Goal: Task Accomplishment & Management: Use online tool/utility

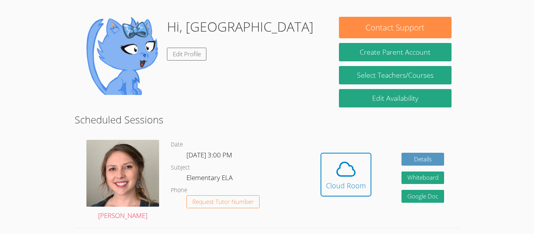
scroll to position [91, 0]
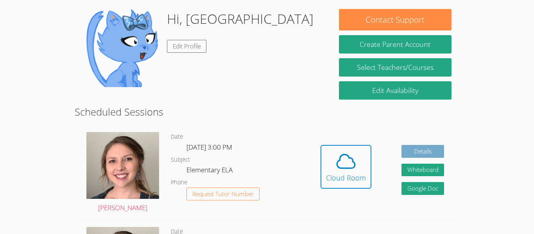
click at [417, 152] on link "Details" at bounding box center [423, 151] width 43 height 13
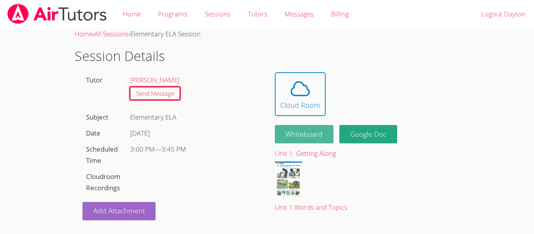
click at [314, 141] on button "Whiteboard" at bounding box center [304, 134] width 59 height 18
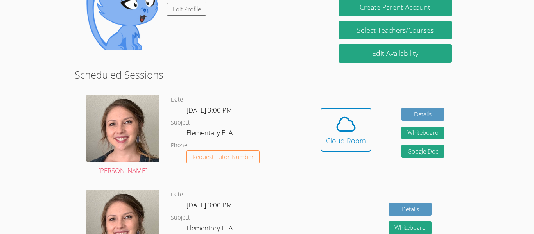
scroll to position [132, 0]
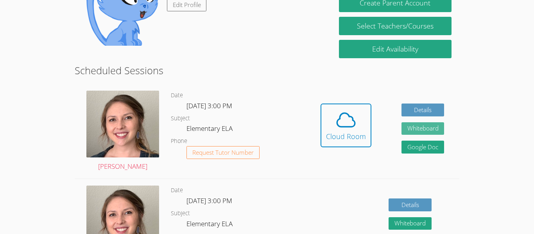
click at [436, 133] on button "Whiteboard" at bounding box center [423, 128] width 43 height 13
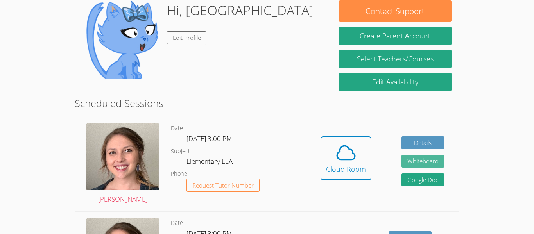
scroll to position [109, 0]
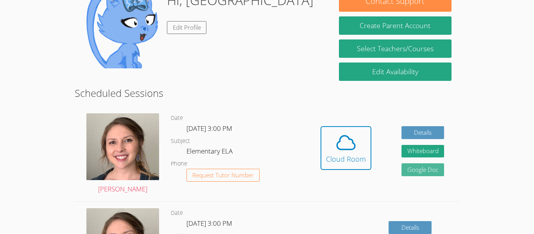
click at [429, 173] on link "Google Doc" at bounding box center [423, 169] width 43 height 13
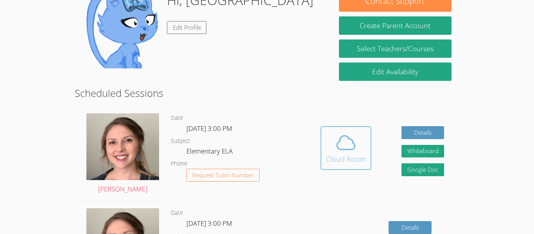
click at [351, 137] on icon at bounding box center [346, 143] width 22 height 22
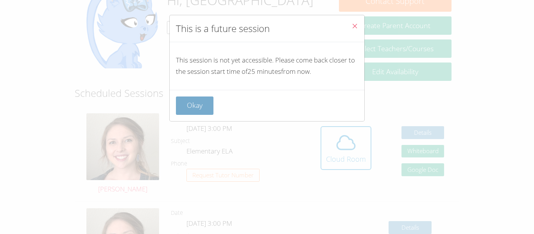
click at [184, 110] on button "Okay" at bounding box center [195, 106] width 38 height 18
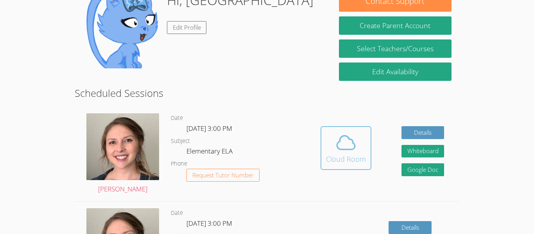
click at [335, 152] on icon at bounding box center [346, 143] width 22 height 22
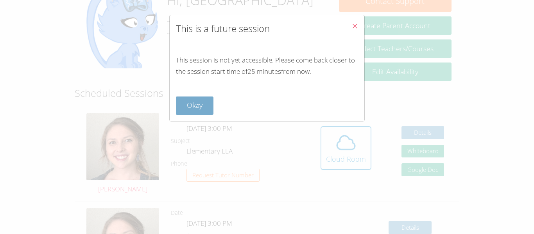
click at [212, 100] on button "Okay" at bounding box center [195, 106] width 38 height 18
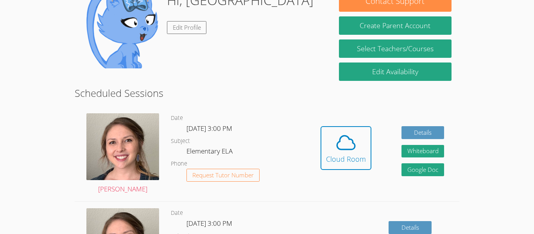
click at [380, 151] on div "Hidden Cloud Room Details Whiteboard Hidden Google Doc" at bounding box center [382, 154] width 154 height 95
click at [358, 150] on span at bounding box center [346, 143] width 40 height 22
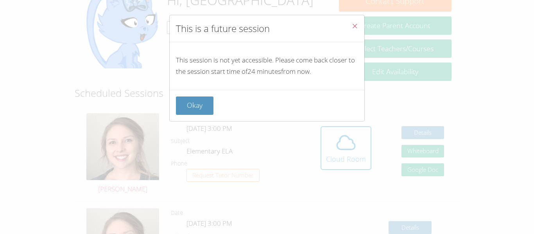
click at [344, 152] on div "This is a future session This session is not yet accessible. Please come back c…" at bounding box center [267, 117] width 534 height 234
click at [344, 153] on div "This is a future session This session is not yet accessible. Please come back c…" at bounding box center [267, 117] width 534 height 234
click at [345, 149] on div "This is a future session This session is not yet accessible. Please come back c…" at bounding box center [267, 117] width 534 height 234
click at [188, 102] on button "Okay" at bounding box center [195, 106] width 38 height 18
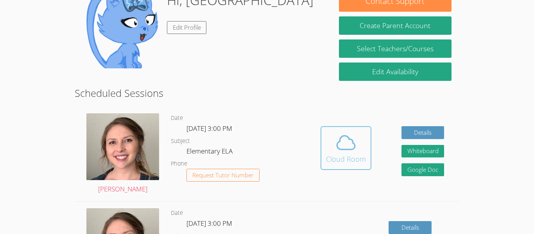
click at [350, 154] on div "Cloud Room" at bounding box center [346, 159] width 40 height 11
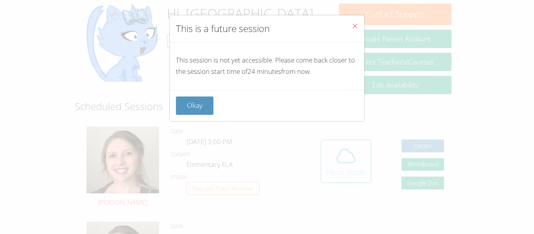
scroll to position [90, 0]
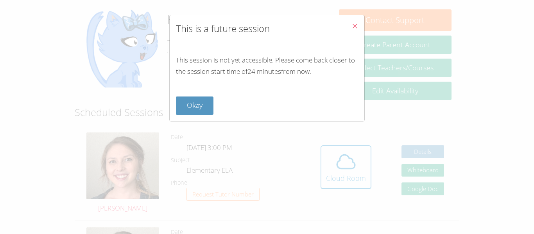
click at [339, 162] on div "This is a future session This session is not yet accessible. Please come back c…" at bounding box center [267, 117] width 534 height 234
click at [193, 101] on button "Okay" at bounding box center [195, 106] width 38 height 18
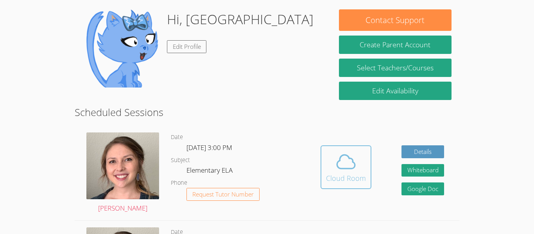
click at [356, 186] on button "Cloud Room" at bounding box center [346, 167] width 51 height 44
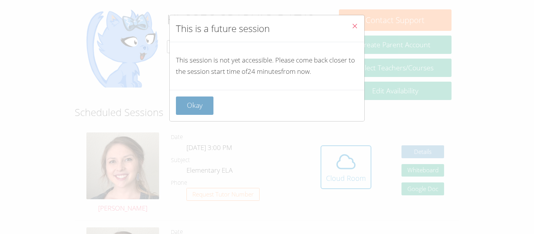
click at [199, 106] on button "Okay" at bounding box center [195, 106] width 38 height 18
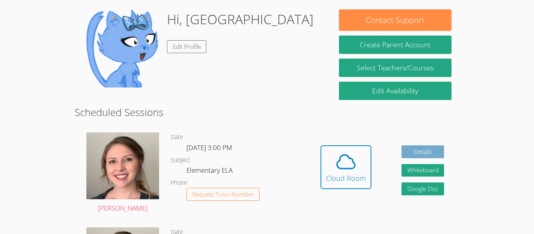
click at [421, 153] on link "Details" at bounding box center [423, 151] width 43 height 13
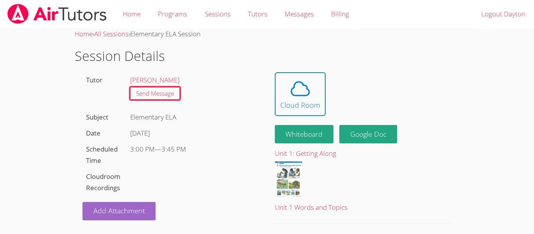
scroll to position [11, 0]
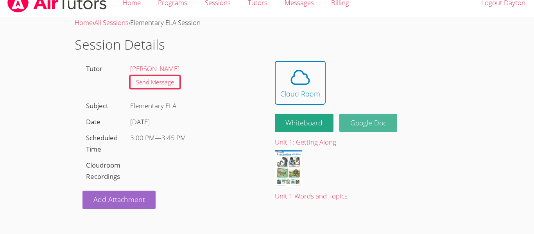
click at [366, 123] on link "Google Doc" at bounding box center [368, 123] width 58 height 18
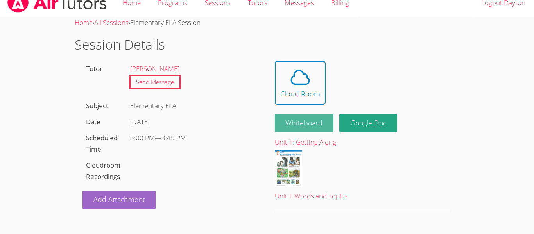
click at [322, 125] on button "Whiteboard" at bounding box center [304, 123] width 59 height 18
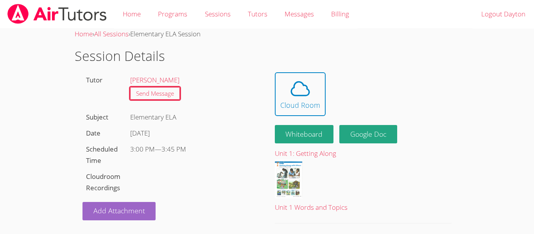
scroll to position [11, 0]
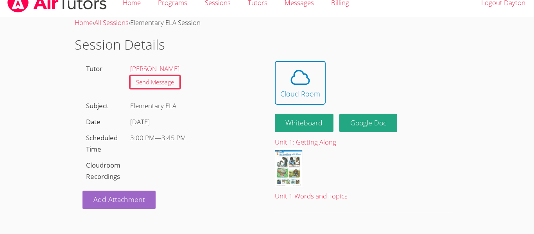
click at [69, 14] on link at bounding box center [57, 3] width 114 height 28
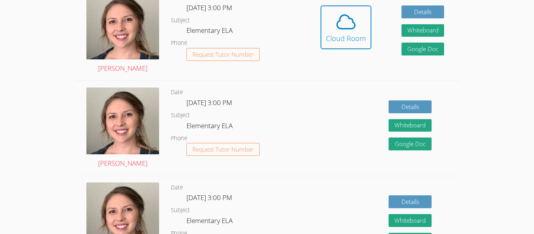
scroll to position [232, 0]
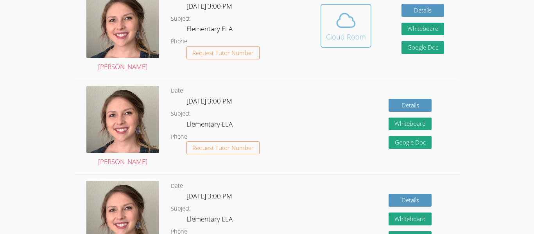
click at [355, 30] on icon at bounding box center [346, 20] width 22 height 22
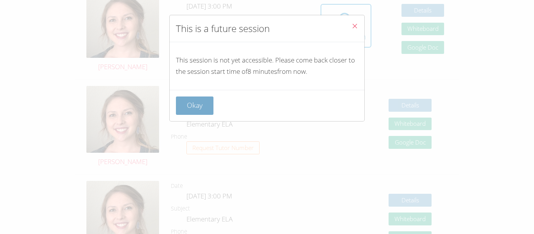
click at [205, 106] on button "Okay" at bounding box center [195, 106] width 38 height 18
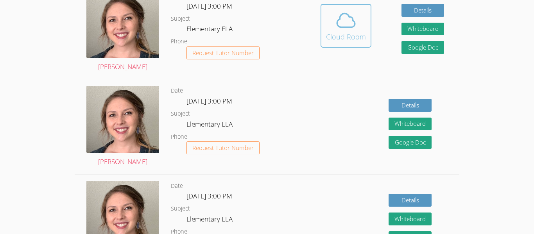
click at [355, 22] on icon at bounding box center [346, 20] width 22 height 22
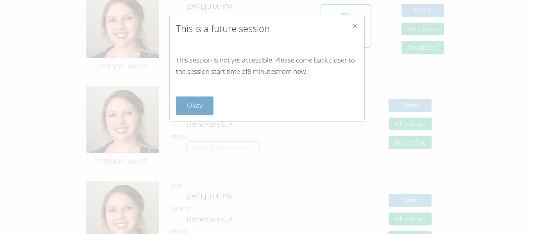
click at [202, 108] on button "Okay" at bounding box center [195, 106] width 38 height 18
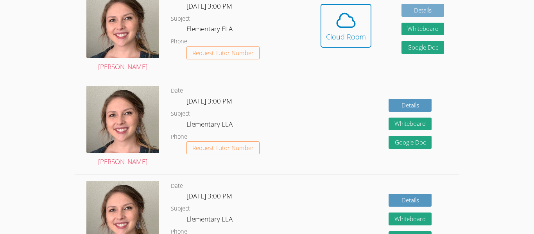
click at [420, 9] on link "Details" at bounding box center [423, 10] width 43 height 13
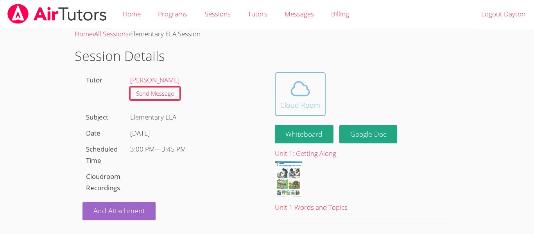
click at [305, 111] on button "Cloud Room" at bounding box center [300, 94] width 51 height 44
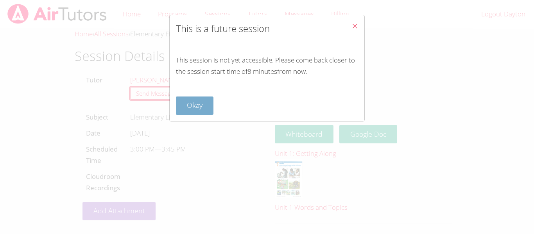
click at [196, 97] on button "Okay" at bounding box center [195, 106] width 38 height 18
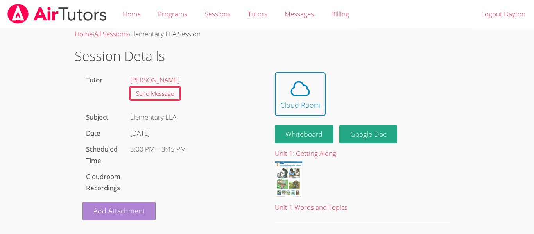
click at [138, 217] on link "Add Attachment" at bounding box center [119, 211] width 74 height 18
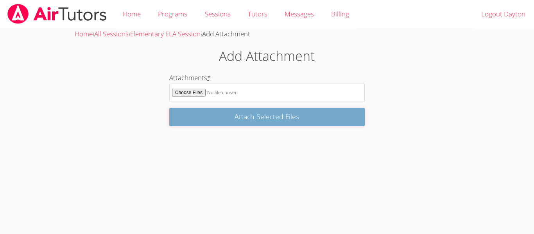
click at [255, 113] on input "Attach Selected Files" at bounding box center [266, 117] width 195 height 18
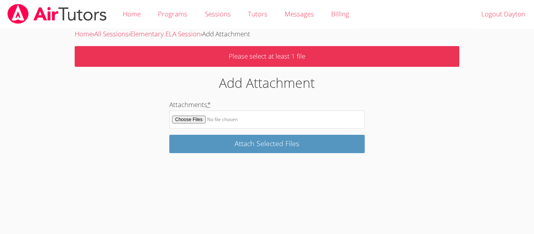
click at [39, 10] on img at bounding box center [57, 14] width 101 height 20
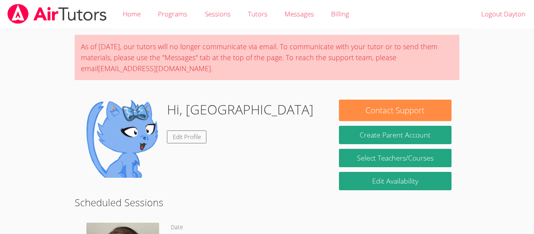
click at [494, 149] on body "Home Programs Sessions Tutors Messages Billing Logout Dayton As of [DATE], our …" at bounding box center [267, 117] width 534 height 234
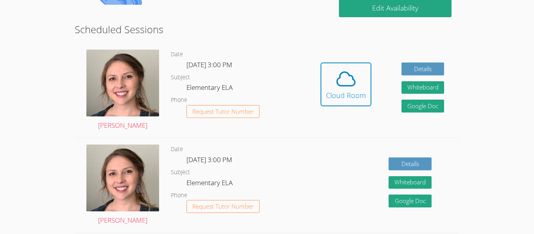
scroll to position [173, 0]
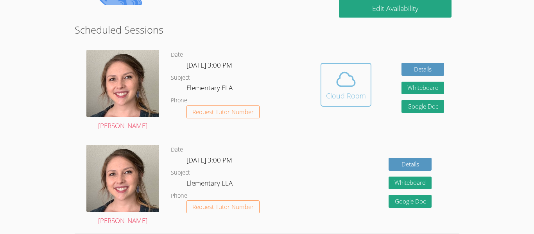
click at [351, 96] on div "Cloud Room" at bounding box center [346, 95] width 40 height 11
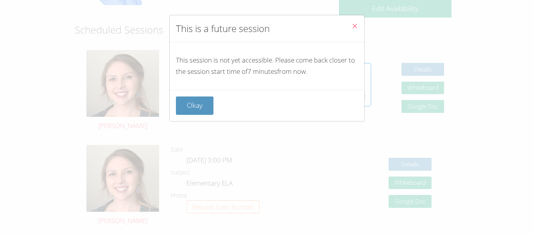
click at [355, 29] on span "Close" at bounding box center [354, 26] width 7 height 9
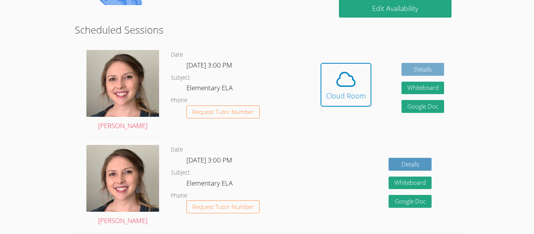
click at [438, 70] on link "Details" at bounding box center [423, 69] width 43 height 13
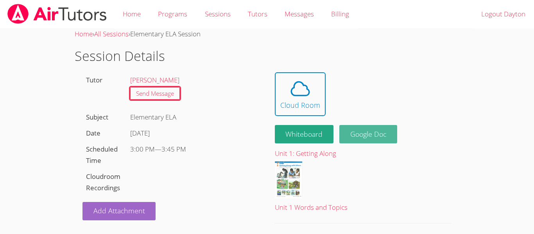
click at [351, 141] on link "Google Doc" at bounding box center [368, 134] width 58 height 18
click at [34, 23] on img at bounding box center [57, 14] width 101 height 20
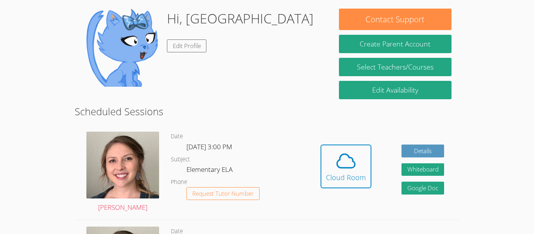
scroll to position [94, 0]
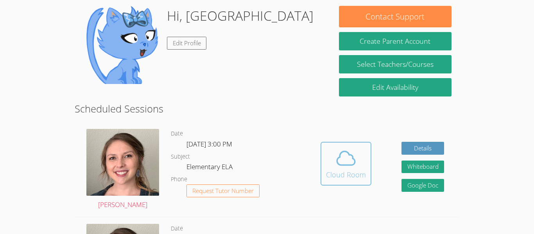
click at [357, 172] on div "Cloud Room" at bounding box center [346, 174] width 40 height 11
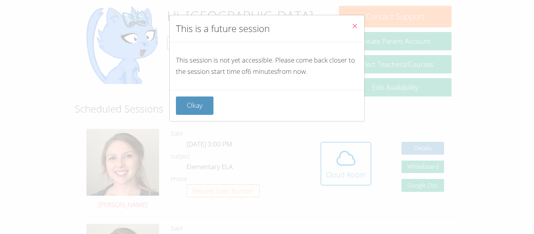
click at [351, 22] on button "Close" at bounding box center [354, 27] width 19 height 24
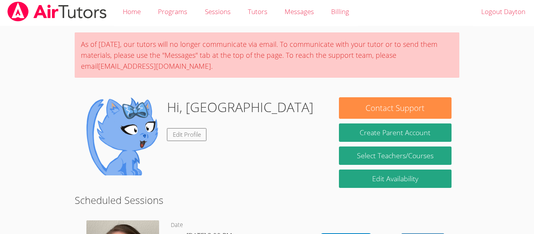
scroll to position [0, 0]
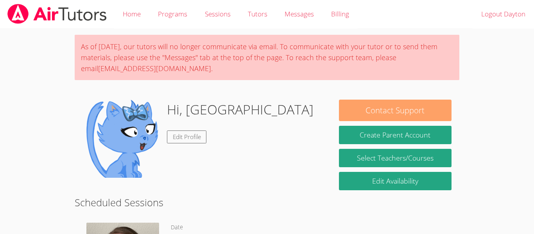
click at [427, 108] on button "Contact Support" at bounding box center [395, 111] width 113 height 22
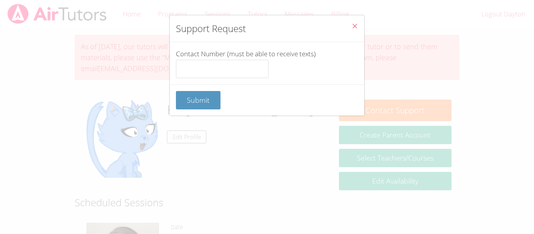
click at [355, 29] on icon "Close" at bounding box center [354, 26] width 7 height 7
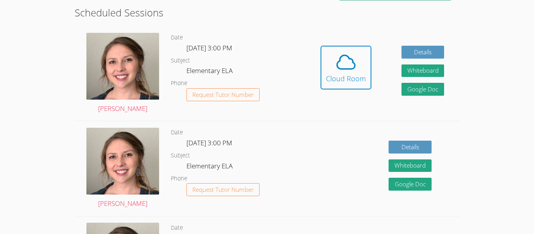
scroll to position [203, 0]
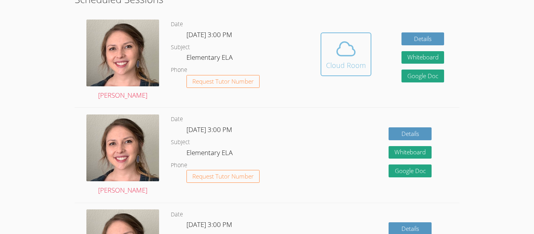
click at [352, 67] on div "Cloud Room" at bounding box center [346, 65] width 40 height 11
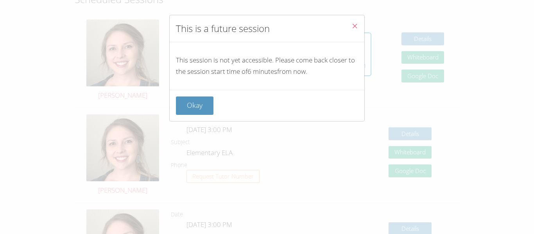
click at [349, 28] on button "Close" at bounding box center [354, 27] width 19 height 24
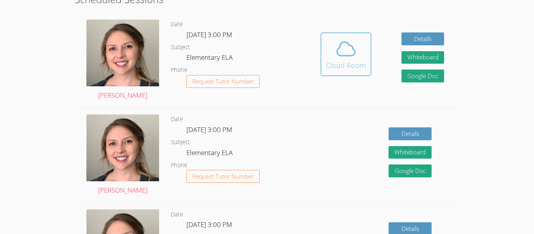
click at [350, 51] on icon at bounding box center [346, 49] width 22 height 22
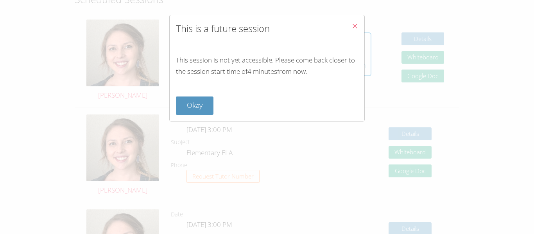
click at [360, 30] on button "Close" at bounding box center [354, 27] width 19 height 24
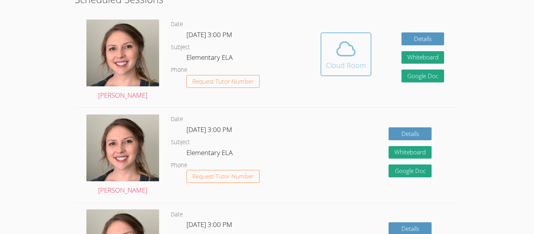
click at [340, 66] on div "Cloud Room" at bounding box center [346, 65] width 40 height 11
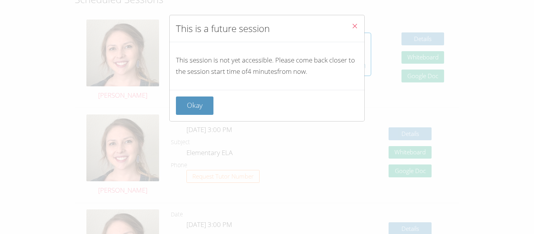
click at [353, 27] on icon "Close" at bounding box center [354, 26] width 7 height 7
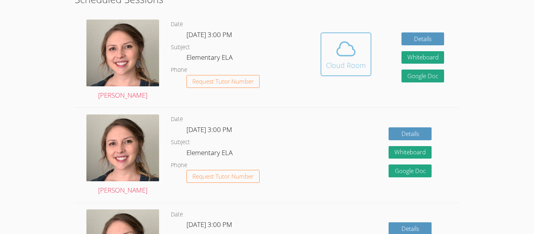
click at [350, 68] on div "Cloud Room" at bounding box center [346, 65] width 40 height 11
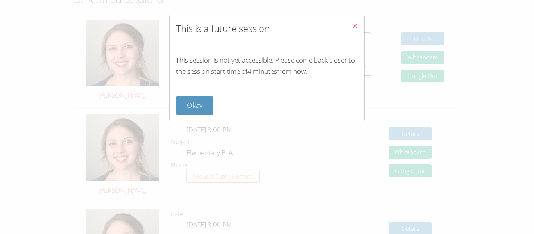
click at [357, 24] on icon "Close" at bounding box center [354, 26] width 7 height 7
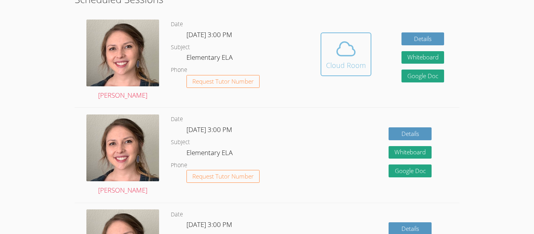
click at [359, 41] on span at bounding box center [346, 49] width 40 height 22
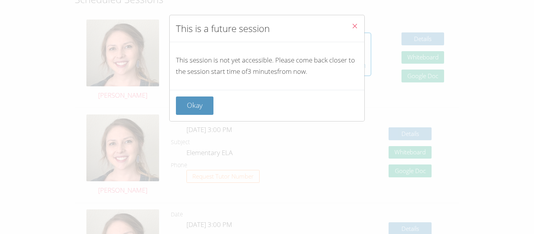
click at [354, 30] on span "Close" at bounding box center [354, 26] width 7 height 9
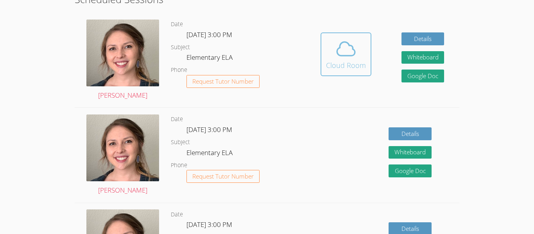
click at [336, 56] on icon at bounding box center [346, 49] width 22 height 22
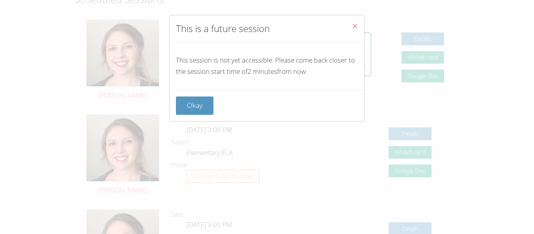
click at [357, 24] on icon "Close" at bounding box center [354, 26] width 7 height 7
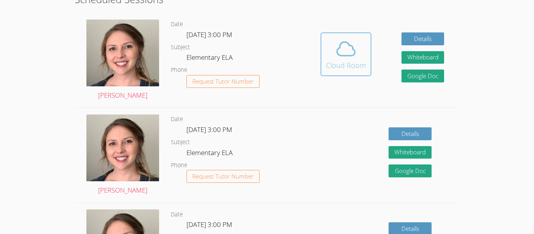
click at [337, 49] on icon at bounding box center [346, 49] width 18 height 14
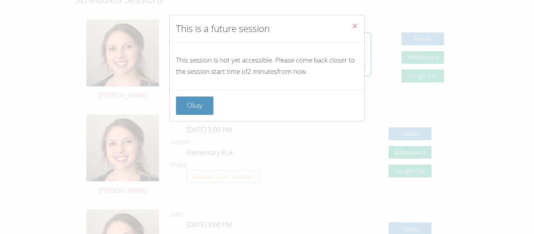
click at [348, 32] on button "Close" at bounding box center [354, 27] width 19 height 24
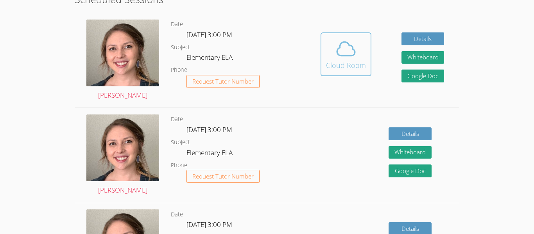
click at [348, 50] on icon at bounding box center [346, 49] width 22 height 22
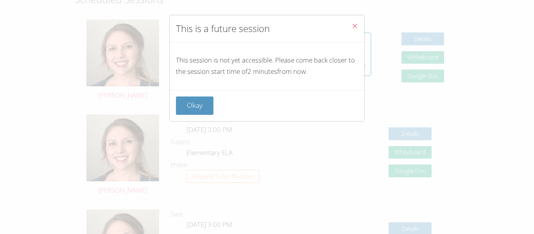
click at [357, 24] on icon "Close" at bounding box center [354, 26] width 7 height 7
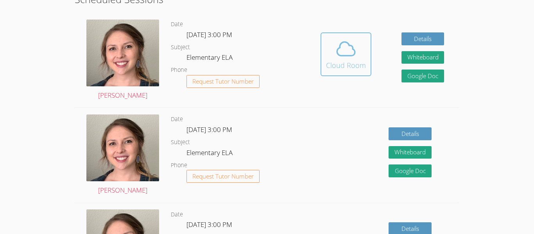
click at [333, 53] on span at bounding box center [346, 49] width 40 height 22
click at [352, 52] on icon at bounding box center [346, 49] width 22 height 22
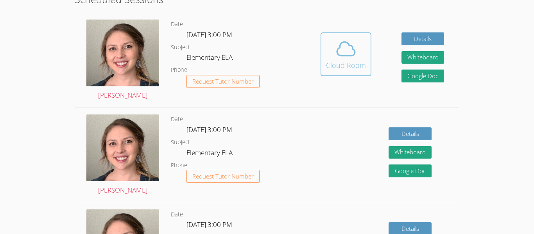
click at [352, 52] on icon at bounding box center [346, 49] width 22 height 22
click at [351, 52] on icon at bounding box center [346, 49] width 22 height 22
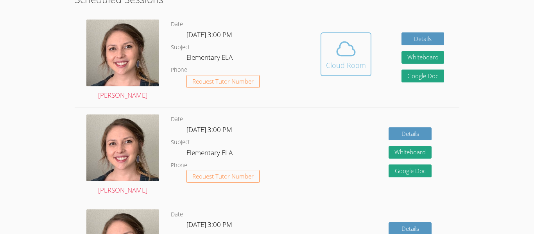
click at [351, 52] on icon at bounding box center [346, 49] width 22 height 22
click at [355, 50] on icon at bounding box center [346, 49] width 22 height 22
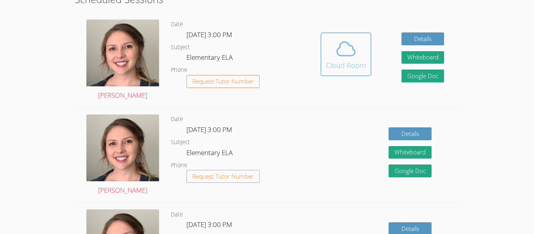
click at [355, 50] on icon at bounding box center [346, 49] width 22 height 22
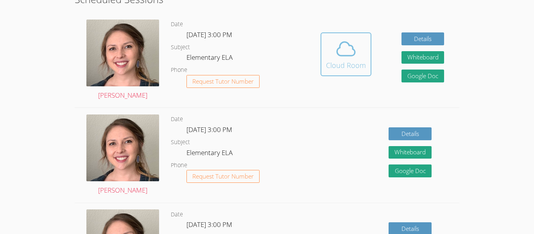
click at [333, 50] on span at bounding box center [346, 49] width 40 height 22
